Goal: Task Accomplishment & Management: Use online tool/utility

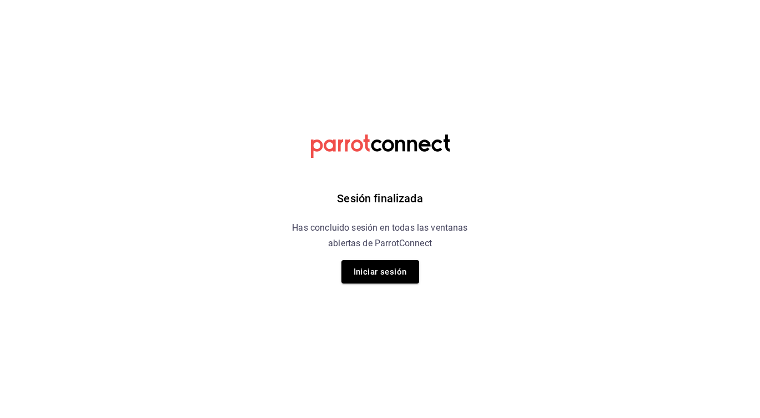
click at [389, 291] on div "Sesión finalizada Has concluido sesión en todas las ventanas abiertas de Parrot…" at bounding box center [380, 209] width 281 height 418
click at [393, 272] on button "Iniciar sesión" at bounding box center [381, 271] width 78 height 23
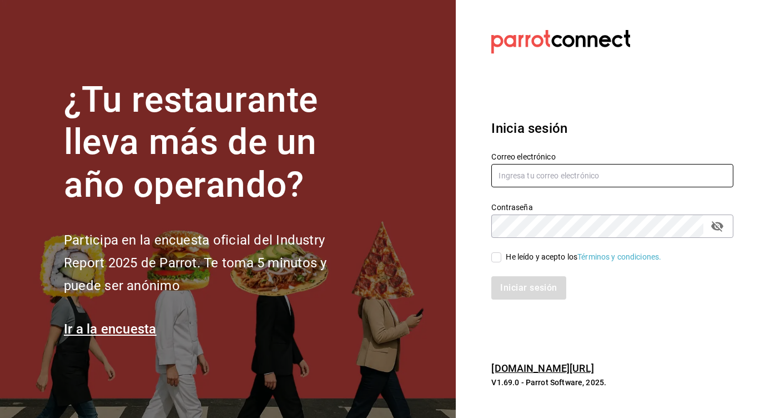
click at [546, 174] on input "text" at bounding box center [613, 175] width 242 height 23
type input "linmarcelo1982@gmail.com"
click at [497, 260] on input "He leído y acepto los Términos y condiciones." at bounding box center [497, 257] width 10 height 10
checkbox input "true"
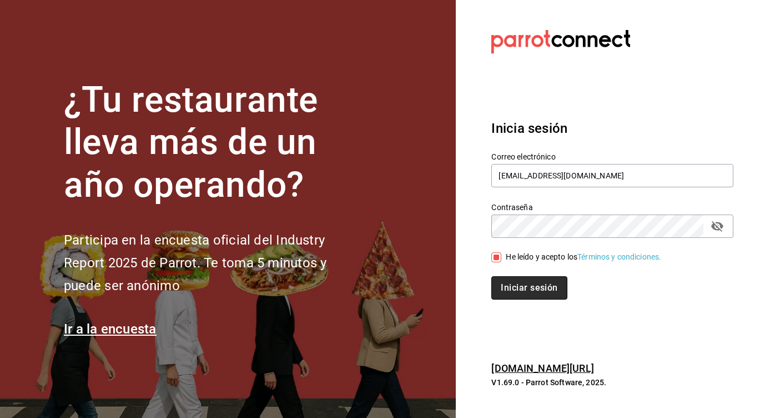
click at [514, 282] on button "Iniciar sesión" at bounding box center [530, 287] width 76 height 23
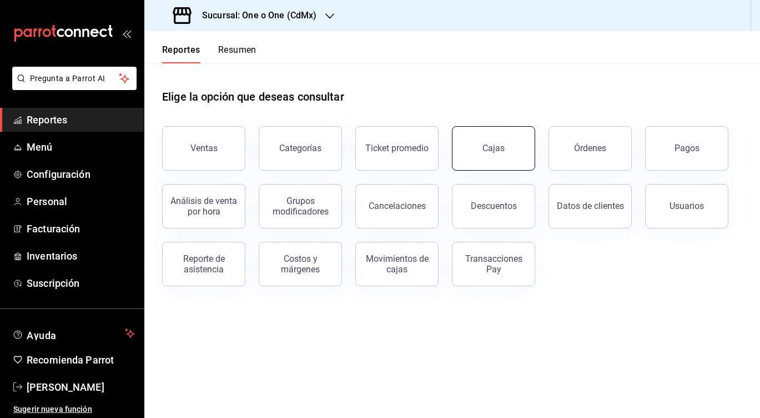
click at [464, 153] on button "Cajas" at bounding box center [493, 148] width 83 height 44
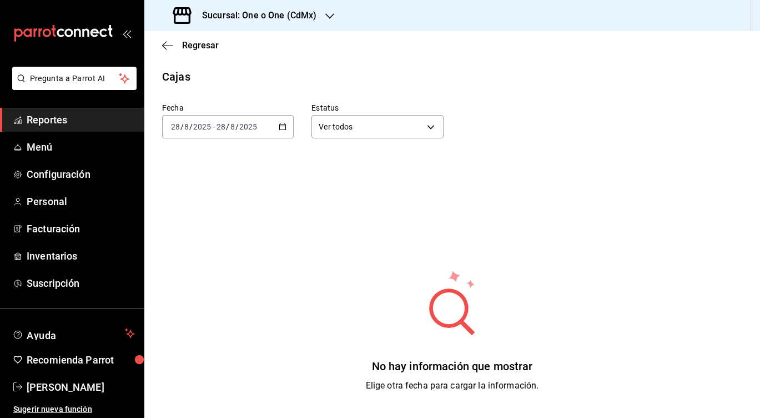
click at [240, 10] on h3 "Sucursal: One o One (CdMx)" at bounding box center [254, 15] width 123 height 13
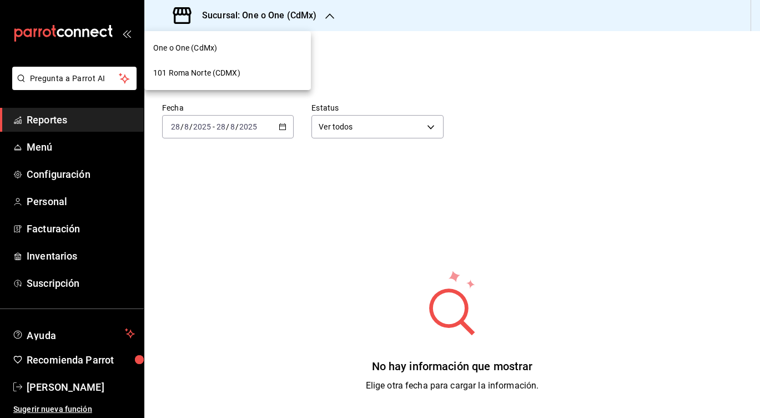
click at [223, 49] on div "One o One (CdMx)" at bounding box center [227, 48] width 149 height 12
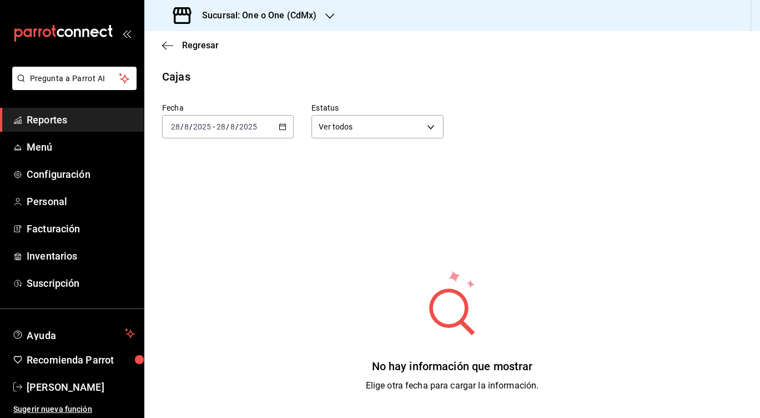
click at [248, 124] on input "2025" at bounding box center [248, 126] width 19 height 9
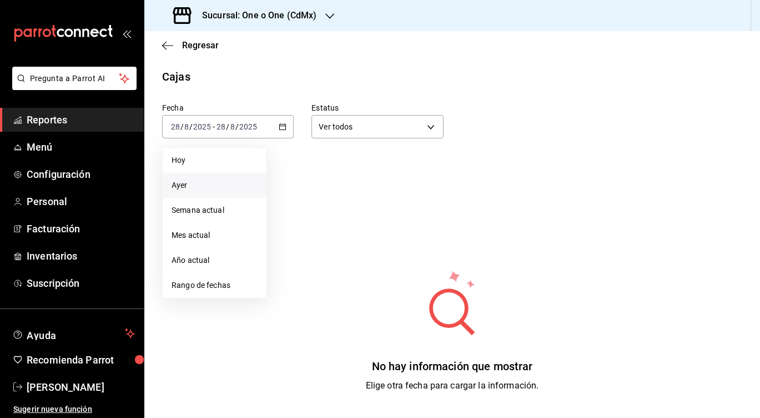
click at [202, 190] on span "Ayer" at bounding box center [215, 185] width 86 height 12
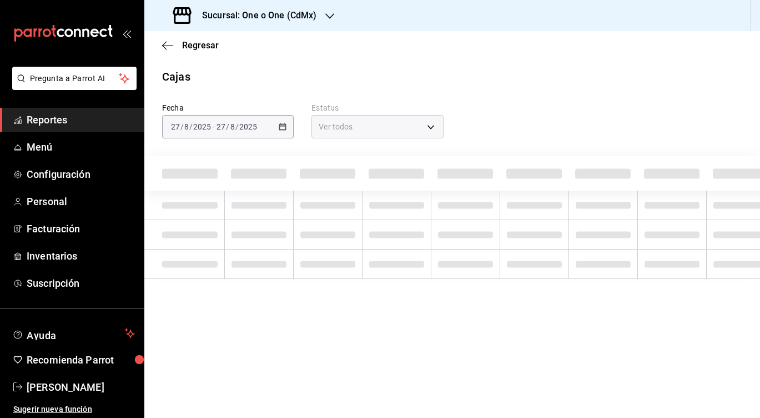
click at [266, 6] on div "Sucursal: One o One (CdMx)" at bounding box center [246, 15] width 186 height 31
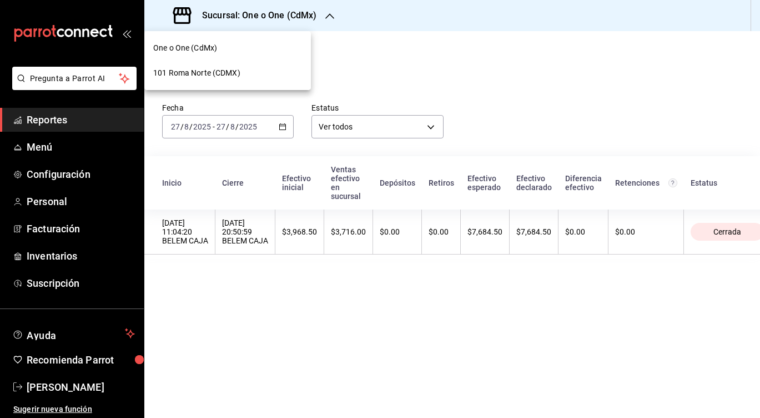
click at [213, 77] on span "101 Roma Norte (CDMX)" at bounding box center [196, 73] width 87 height 12
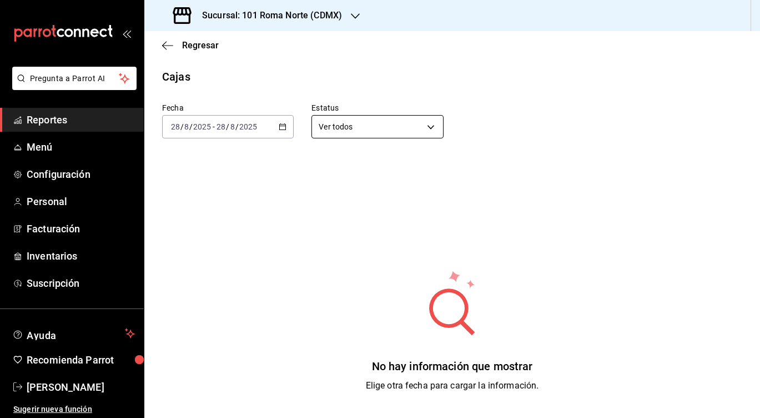
click at [363, 127] on body "Pregunta a Parrot AI Reportes Menú Configuración Personal Facturación Inventari…" at bounding box center [380, 209] width 760 height 418
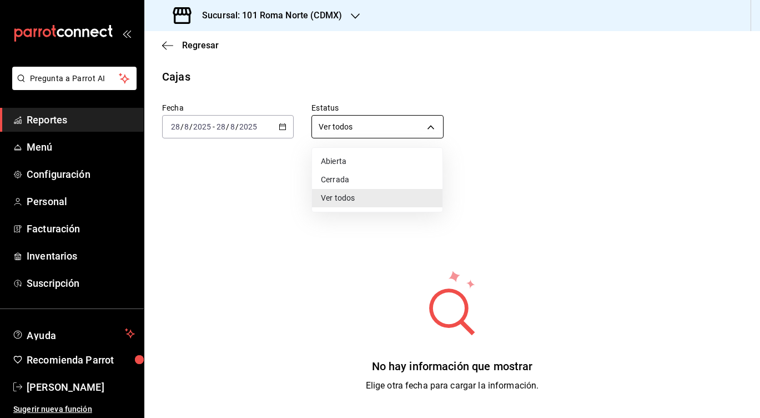
click at [363, 127] on div at bounding box center [380, 209] width 760 height 418
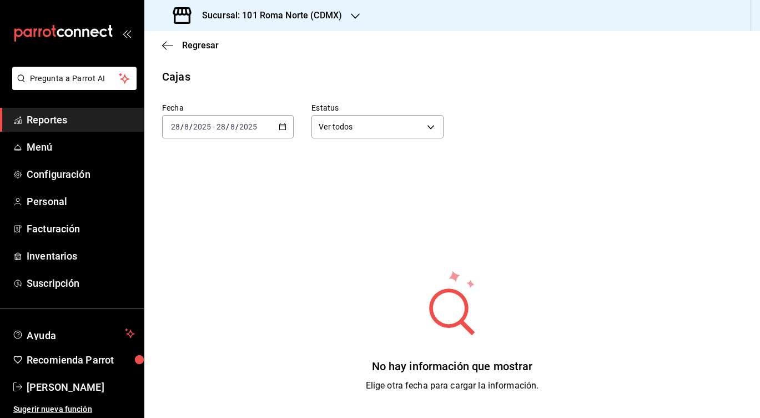
click at [228, 128] on span "/" at bounding box center [227, 126] width 3 height 9
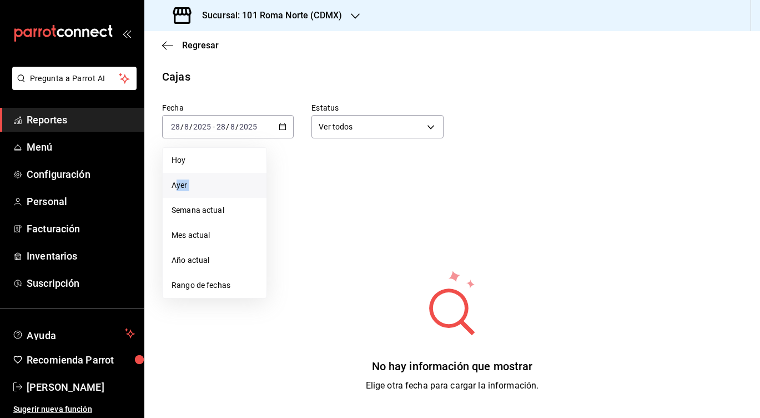
drag, startPoint x: 178, startPoint y: 198, endPoint x: 178, endPoint y: 188, distance: 10.6
click at [178, 188] on ul "[DATE] [DATE] Semana actual Mes actual Año actual Rango de fechas" at bounding box center [214, 222] width 105 height 151
click at [178, 188] on span "Ayer" at bounding box center [215, 185] width 86 height 12
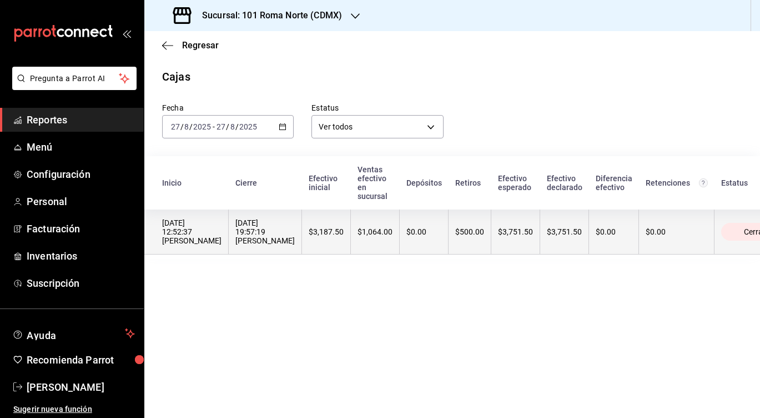
click at [351, 247] on th "$1,064.00" at bounding box center [375, 231] width 49 height 45
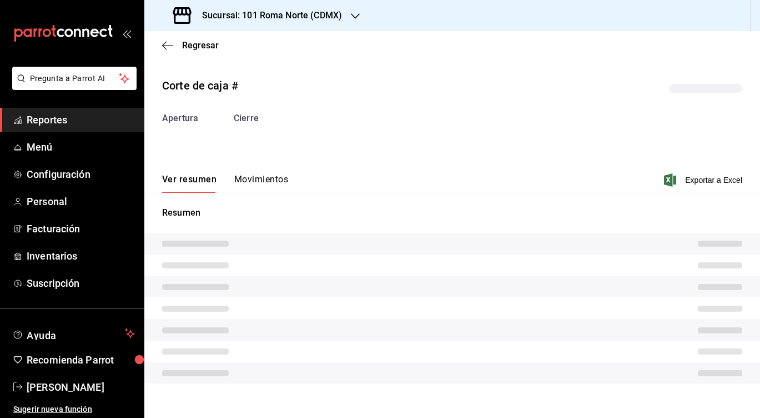
click at [248, 178] on button "Movimientos" at bounding box center [261, 183] width 54 height 19
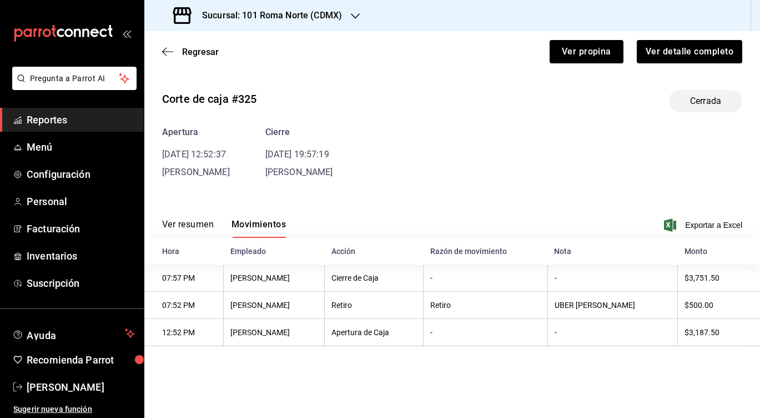
click at [161, 46] on div "Regresar Ver propina Ver detalle completo" at bounding box center [452, 51] width 616 height 41
click at [169, 49] on icon "button" at bounding box center [167, 52] width 11 height 10
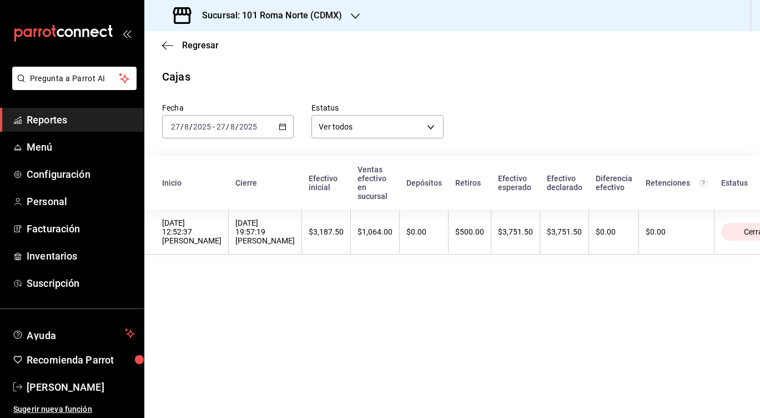
click at [202, 129] on input "2025" at bounding box center [202, 126] width 19 height 9
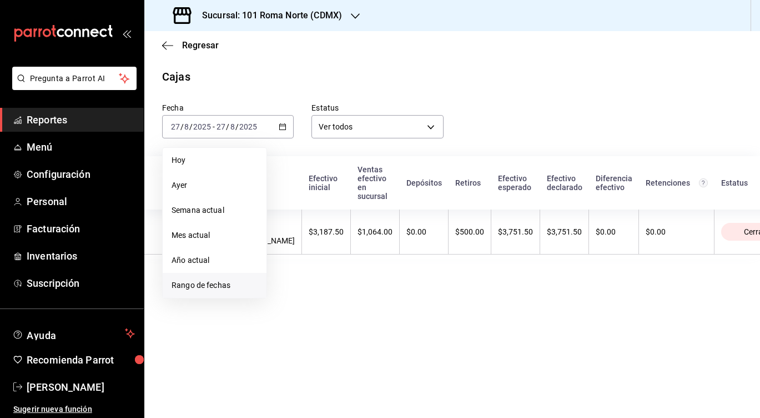
click at [189, 285] on span "Rango de fechas" at bounding box center [215, 285] width 86 height 12
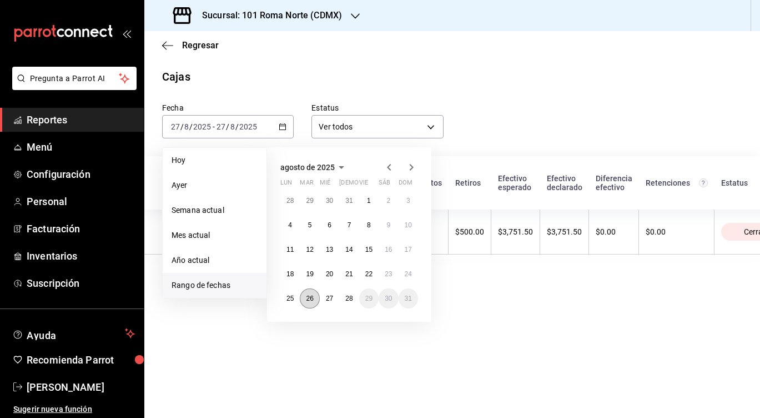
click at [305, 296] on button "26" at bounding box center [309, 298] width 19 height 20
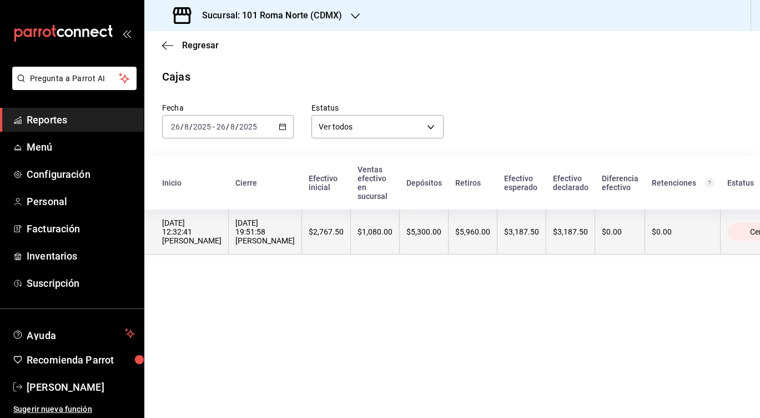
click at [283, 234] on div "[DATE] 19:51:58 [PERSON_NAME]" at bounding box center [265, 231] width 59 height 27
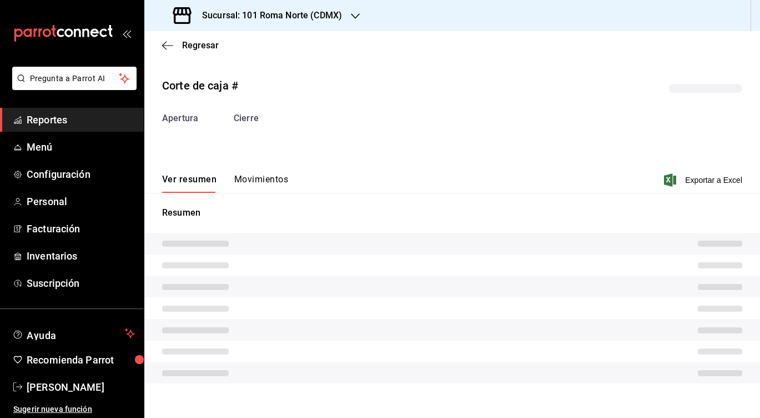
click at [271, 178] on button "Movimientos" at bounding box center [261, 183] width 54 height 19
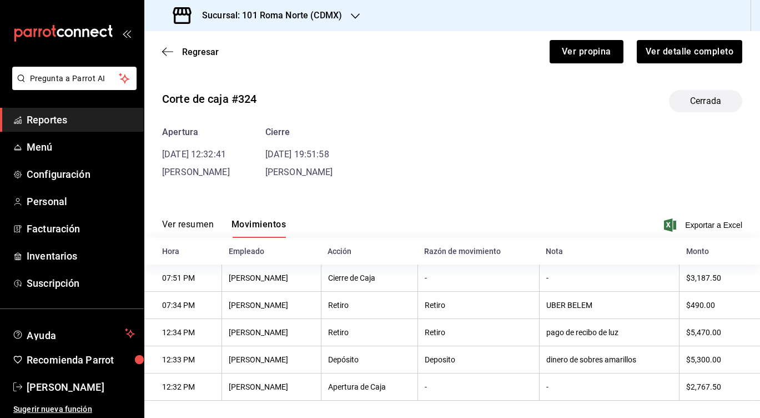
click at [167, 46] on div "Regresar Ver propina Ver detalle completo" at bounding box center [452, 51] width 616 height 41
click at [166, 50] on icon "button" at bounding box center [167, 52] width 11 height 10
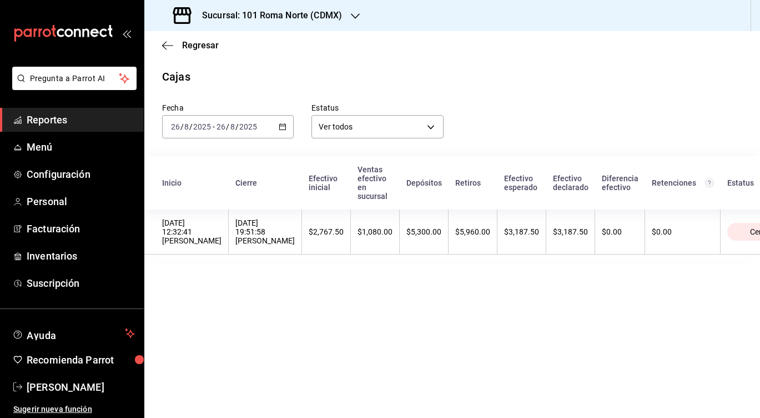
click at [224, 126] on input "26" at bounding box center [221, 126] width 10 height 9
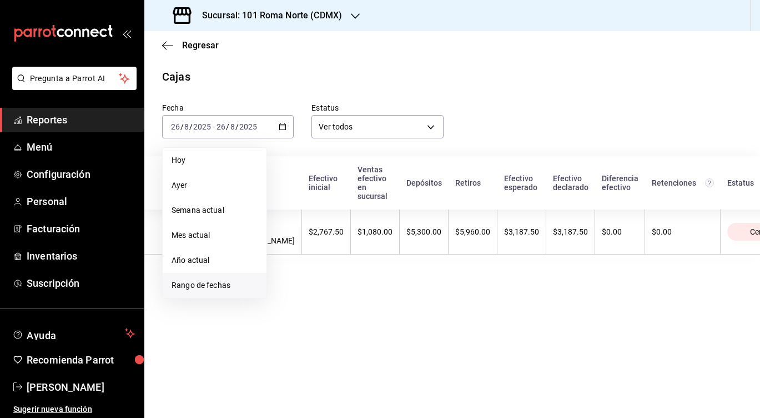
click at [212, 285] on span "Rango de fechas" at bounding box center [215, 285] width 86 height 12
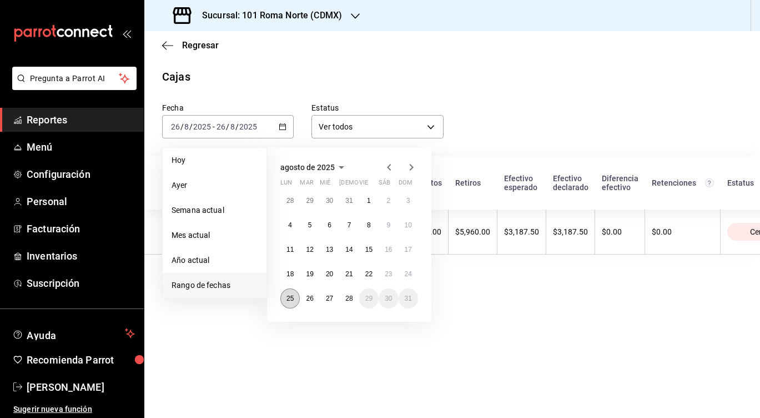
click at [292, 297] on abbr "25" at bounding box center [290, 298] width 7 height 8
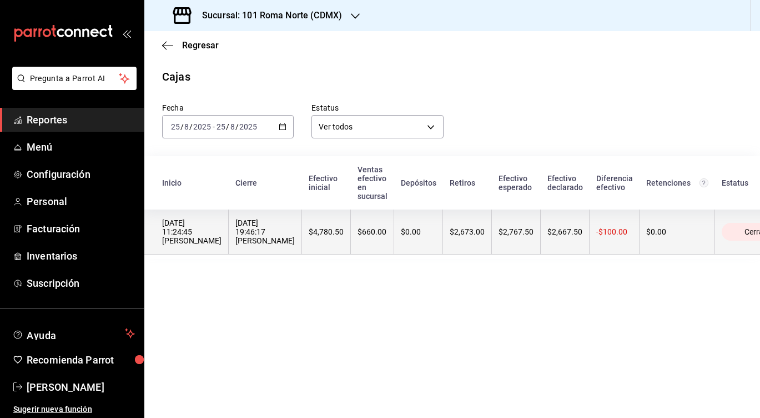
click at [302, 240] on th "$4,780.50" at bounding box center [326, 231] width 49 height 45
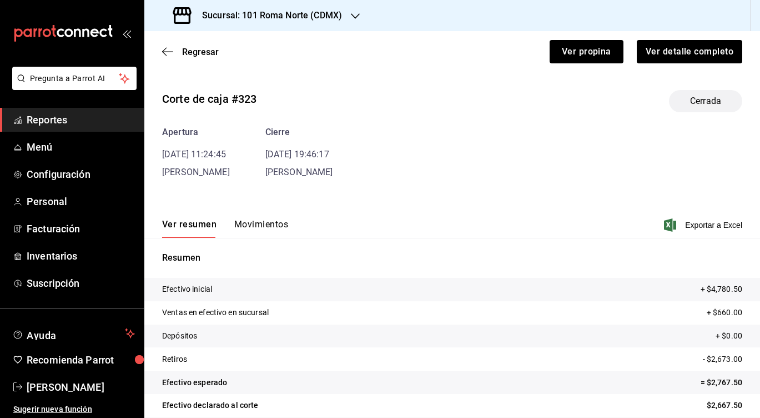
scroll to position [36, 0]
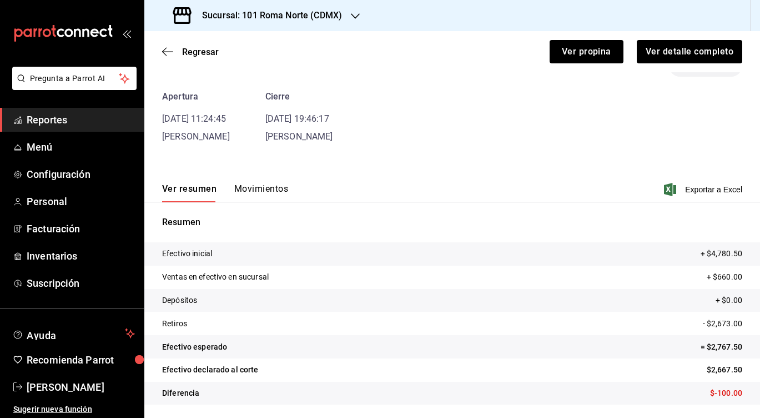
click at [258, 188] on button "Movimientos" at bounding box center [261, 192] width 54 height 19
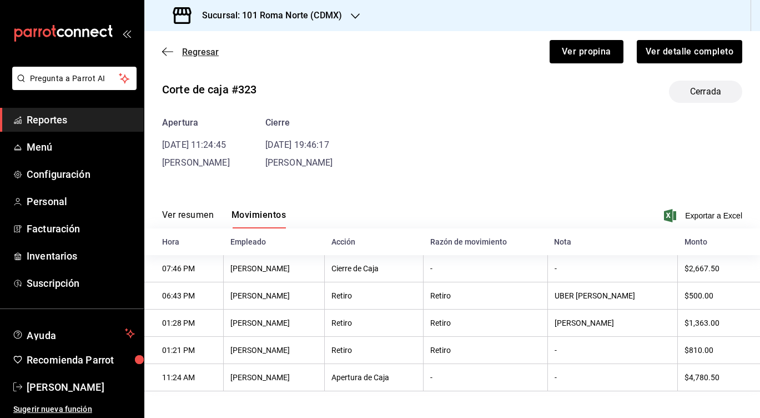
click at [167, 54] on icon "button" at bounding box center [167, 52] width 11 height 10
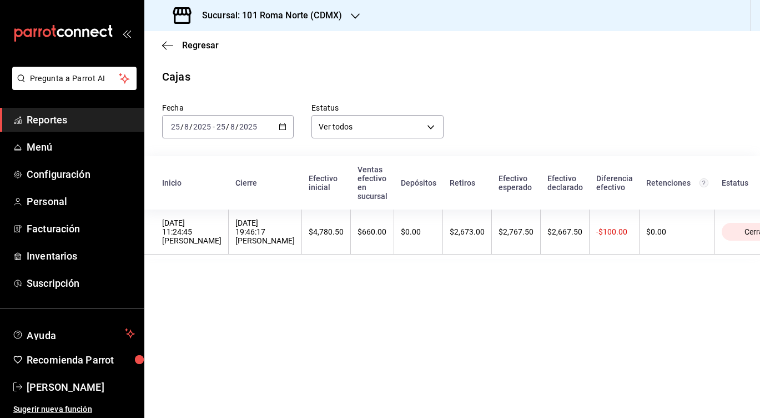
click at [243, 132] on div "[DATE] [DATE] - [DATE] [DATE]" at bounding box center [228, 126] width 132 height 23
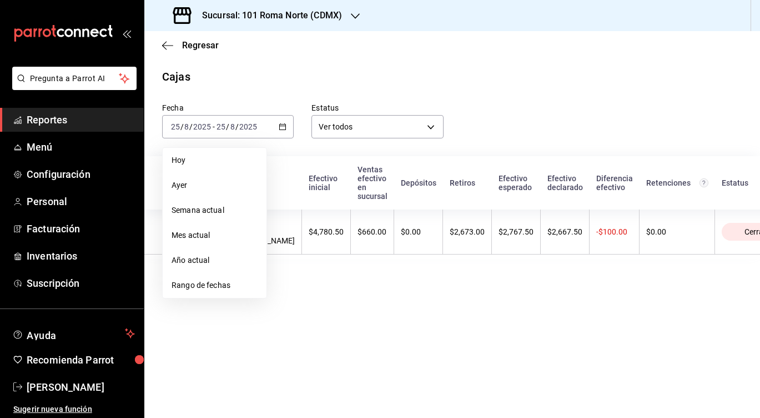
click at [545, 88] on div "Fecha [DATE] [DATE] - [DATE] [DATE] [DATE] [DATE] Semana actual Mes actual Año …" at bounding box center [443, 111] width 598 height 53
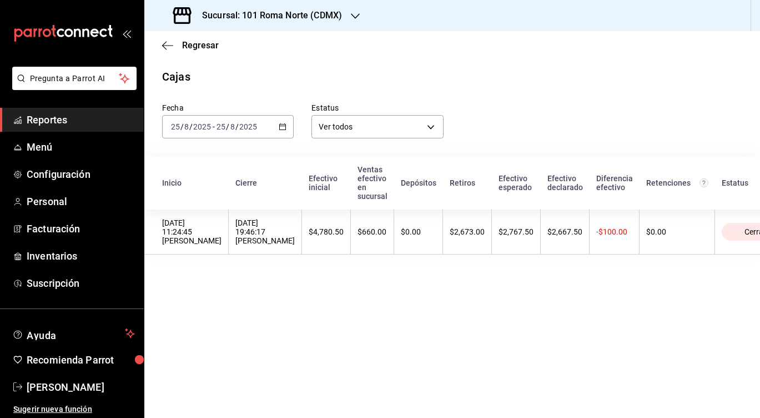
click at [561, 87] on div "Fecha [DATE] [DATE] - [DATE] [DATE] Estatus Ver todos ALL" at bounding box center [443, 111] width 598 height 53
click at [164, 44] on icon "button" at bounding box center [167, 46] width 11 height 10
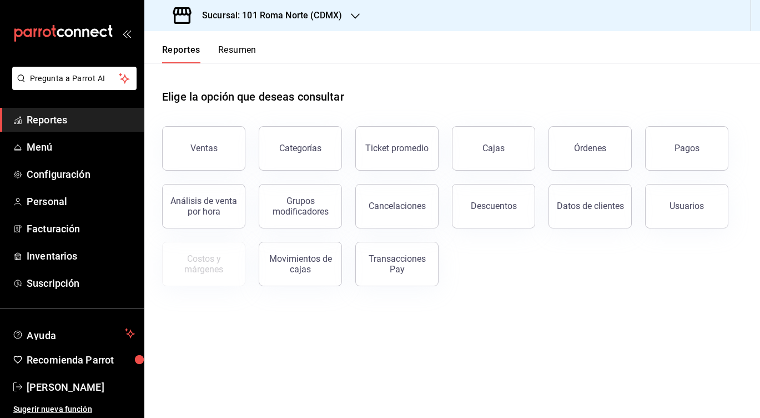
click at [280, 313] on main "Elige la opción que deseas consultar Ventas Categorías Ticket promedio Cajas Ór…" at bounding box center [452, 240] width 616 height 354
